Goal: Task Accomplishment & Management: Manage account settings

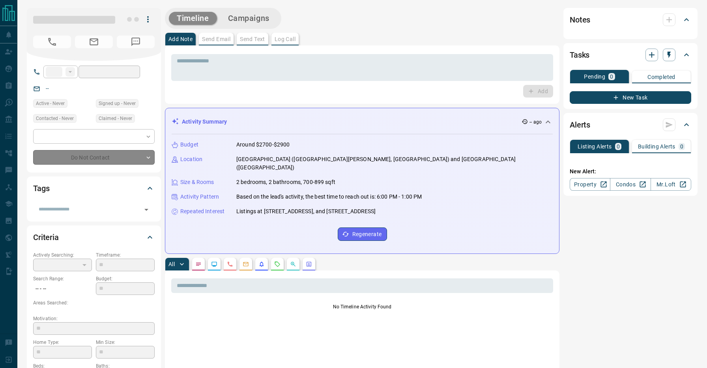
type input "**"
type input "**********"
type input "*"
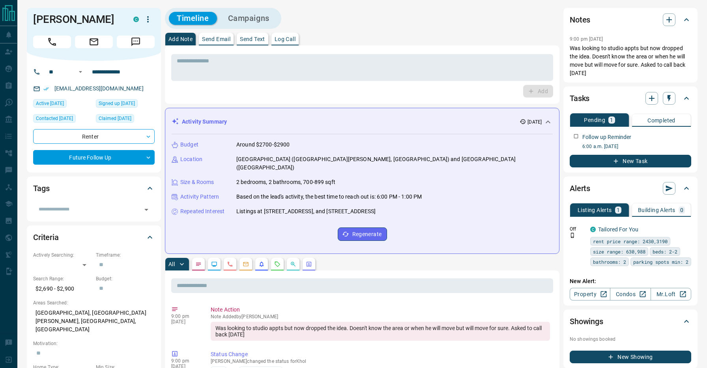
click at [380, 26] on div "Timeline Campaigns" at bounding box center [362, 18] width 394 height 21
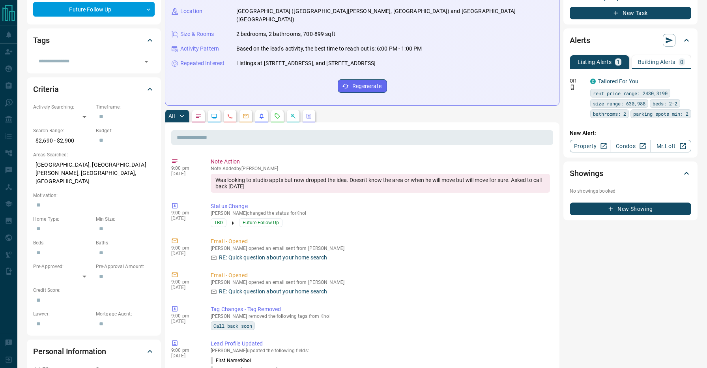
click at [349, 110] on div "All" at bounding box center [362, 116] width 394 height 13
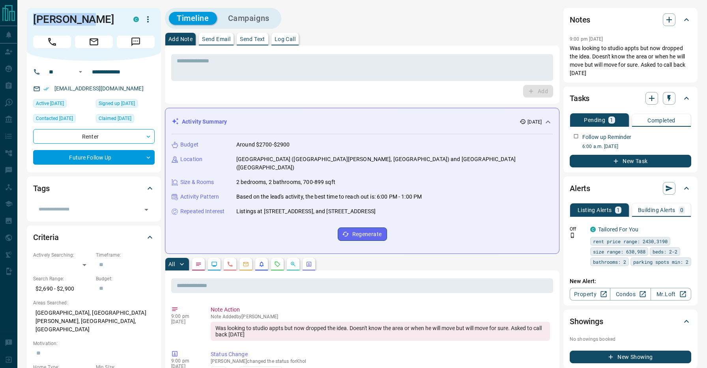
drag, startPoint x: 93, startPoint y: 24, endPoint x: 32, endPoint y: 23, distance: 61.5
click at [32, 23] on div "[PERSON_NAME] C" at bounding box center [94, 34] width 134 height 53
copy h1 "[PERSON_NAME]"
click at [334, 17] on div "Timeline Campaigns" at bounding box center [362, 18] width 394 height 21
click at [297, 11] on div "Timeline Campaigns" at bounding box center [362, 18] width 394 height 21
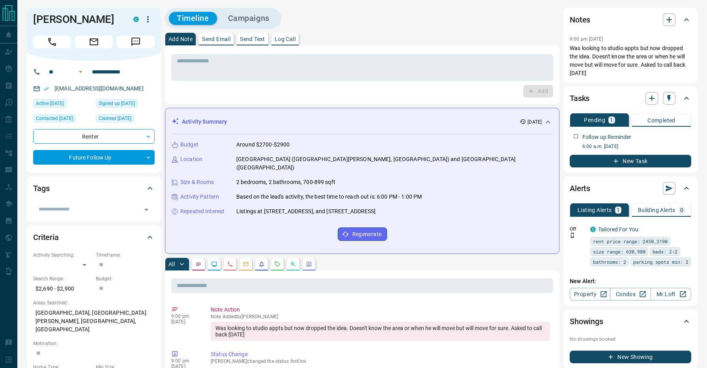
click at [303, 13] on div "Timeline Campaigns" at bounding box center [362, 18] width 394 height 21
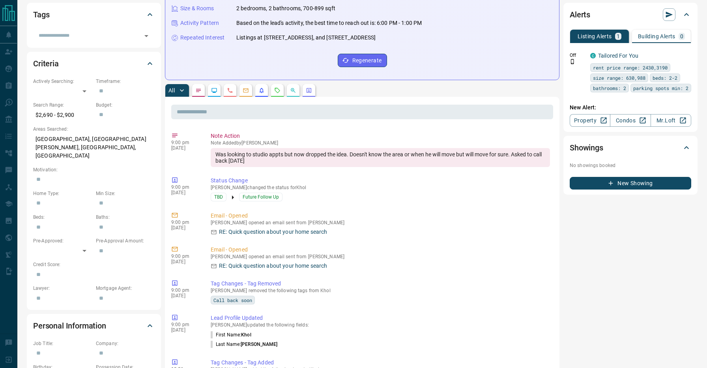
scroll to position [175, 0]
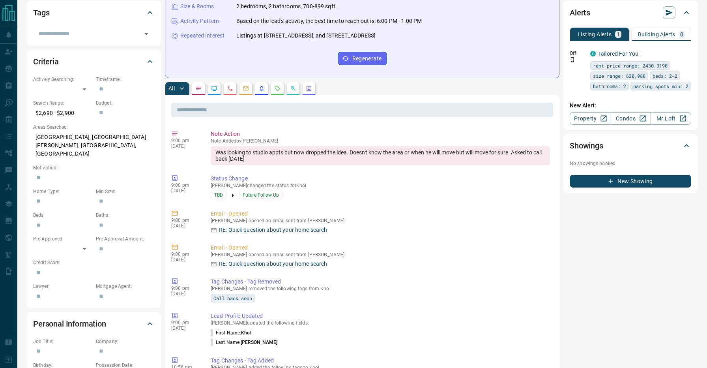
click at [351, 82] on div "All" at bounding box center [362, 88] width 394 height 13
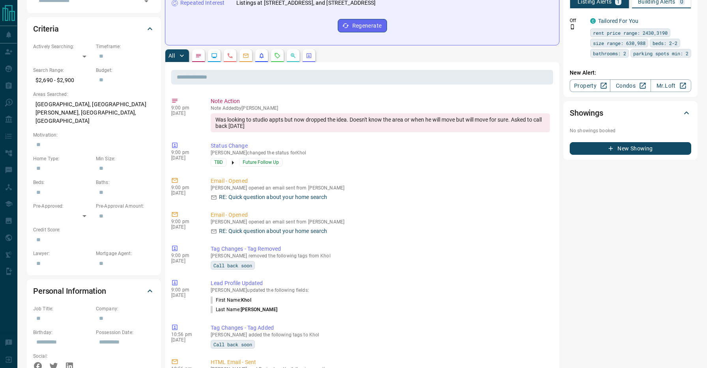
scroll to position [66, 0]
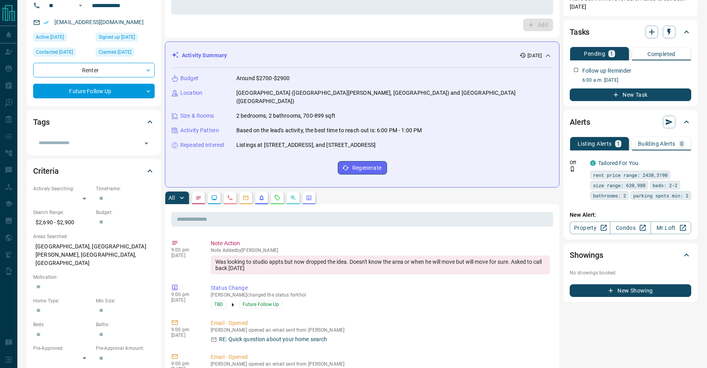
click at [392, 191] on div "All" at bounding box center [362, 197] width 394 height 13
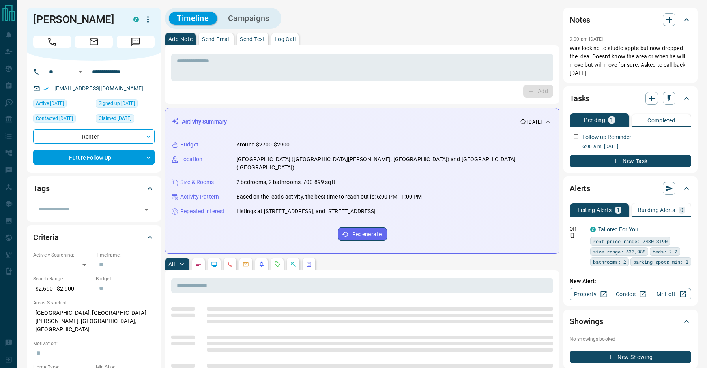
scroll to position [0, 0]
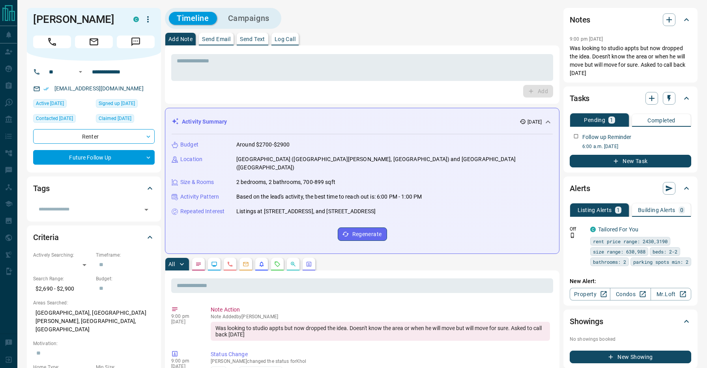
click at [354, 12] on div "Timeline Campaigns" at bounding box center [362, 18] width 394 height 21
click at [308, 15] on div "Timeline Campaigns" at bounding box center [362, 18] width 394 height 21
drag, startPoint x: 89, startPoint y: 18, endPoint x: 29, endPoint y: 18, distance: 59.9
click at [29, 18] on div "[PERSON_NAME] C" at bounding box center [94, 34] width 134 height 53
copy h1 "[PERSON_NAME]"
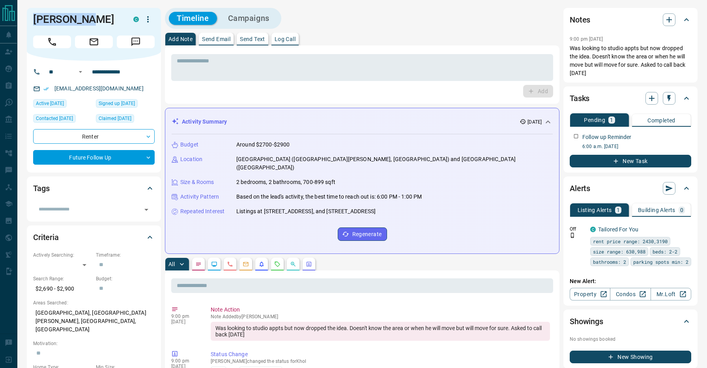
click at [342, 45] on div "* ​ Add" at bounding box center [362, 74] width 394 height 58
click at [308, 70] on textarea at bounding box center [362, 68] width 371 height 20
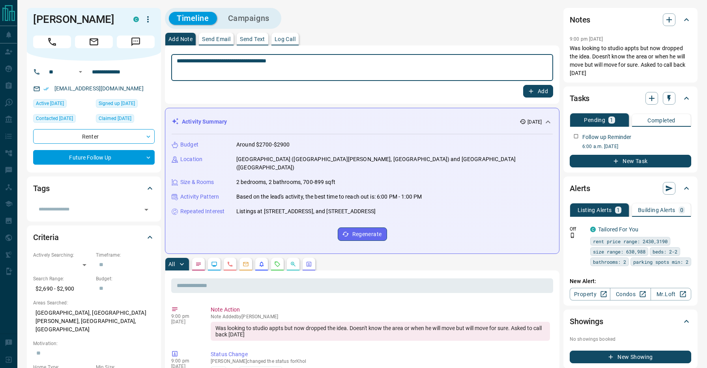
type textarea "**********"
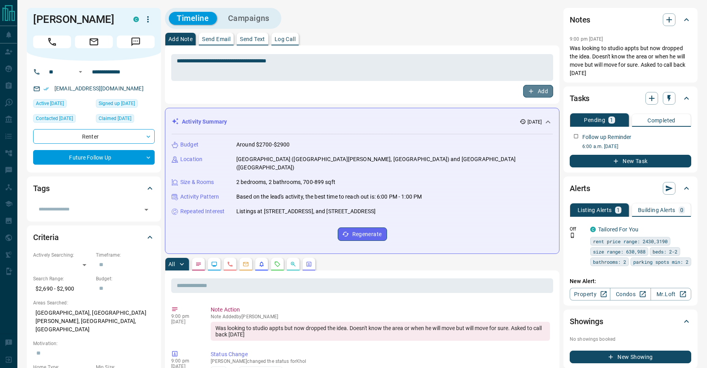
click at [537, 87] on button "Add" at bounding box center [538, 91] width 30 height 13
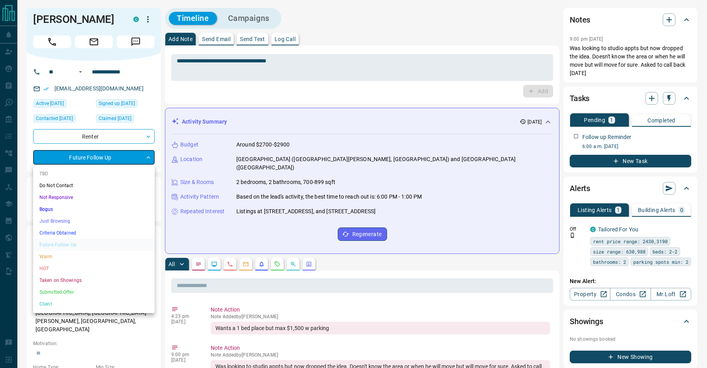
click at [77, 222] on li "Just Browsing" at bounding box center [93, 221] width 121 height 12
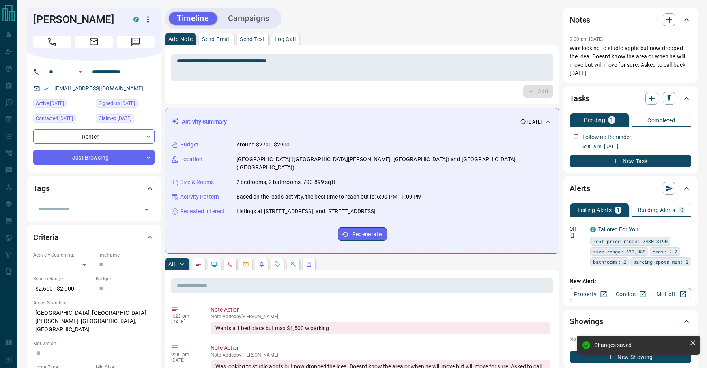
type input "*"
click at [370, 21] on div "Timeline Campaigns" at bounding box center [362, 18] width 394 height 21
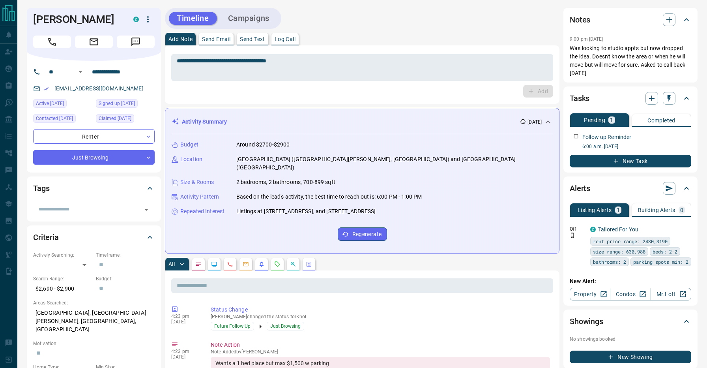
click at [370, 21] on div "Timeline Campaigns" at bounding box center [362, 18] width 394 height 21
